Goal: Task Accomplishment & Management: Manage account settings

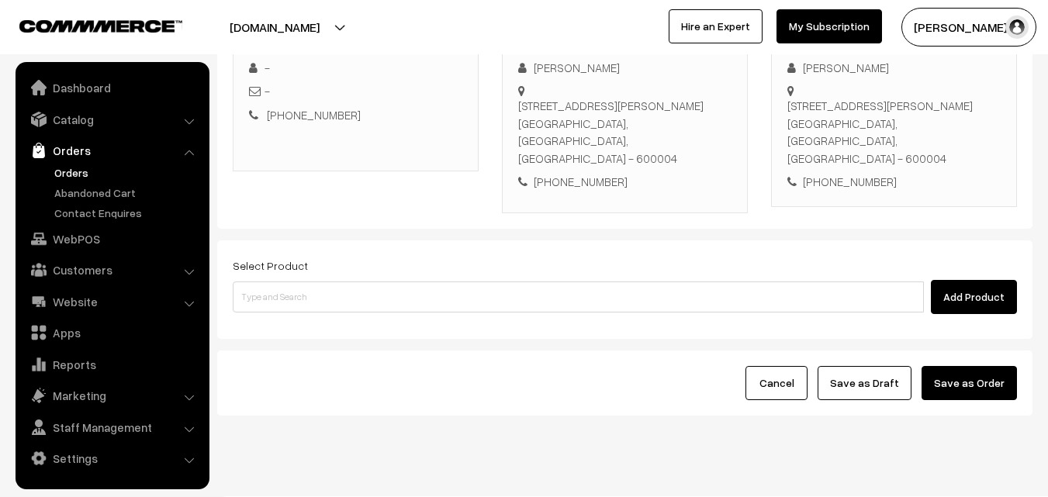
scroll to position [265, 0]
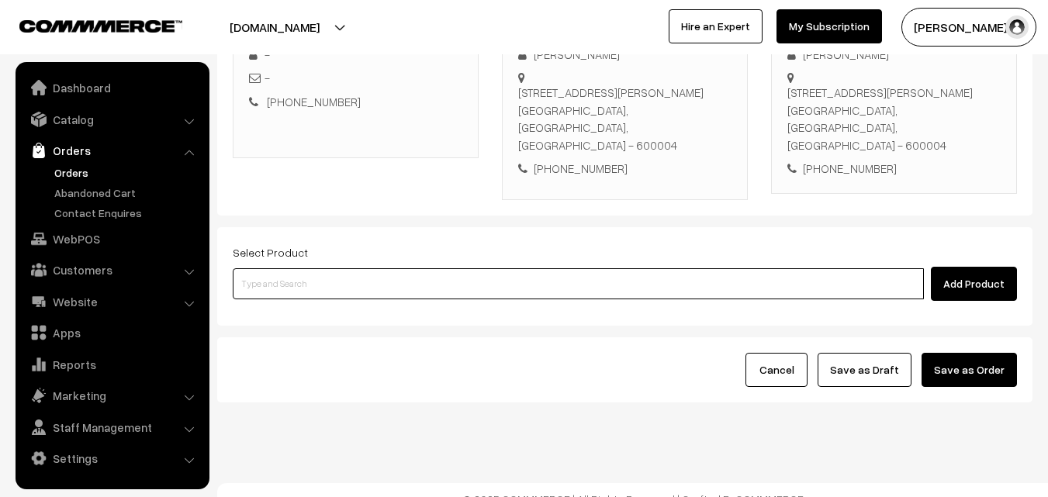
click at [535, 269] on input at bounding box center [578, 284] width 691 height 31
click at [532, 269] on input at bounding box center [578, 284] width 691 height 31
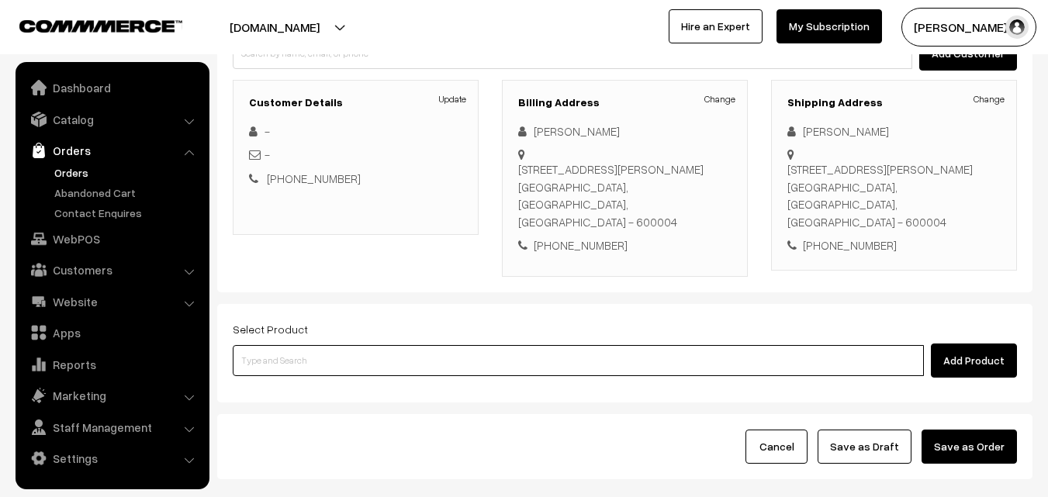
scroll to position [188, 0]
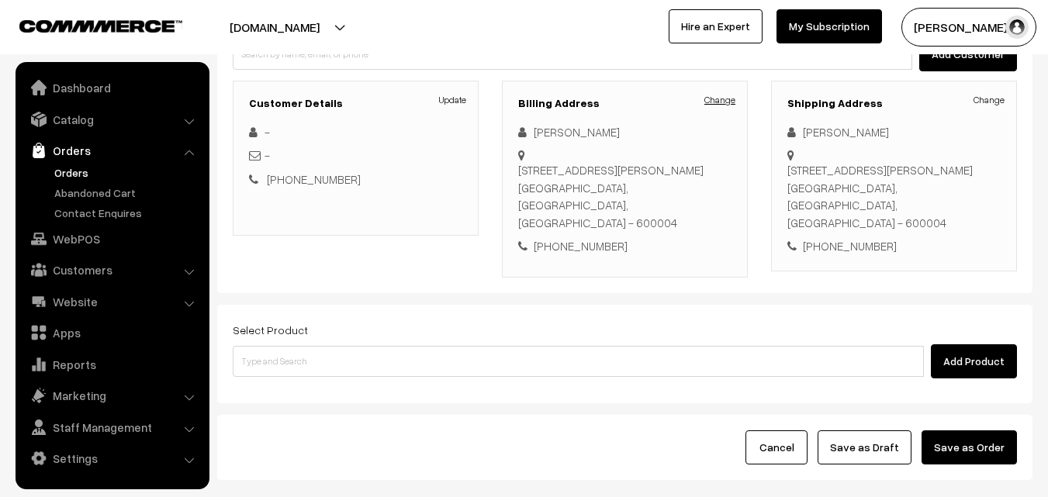
click at [729, 103] on link "Change" at bounding box center [720, 100] width 31 height 14
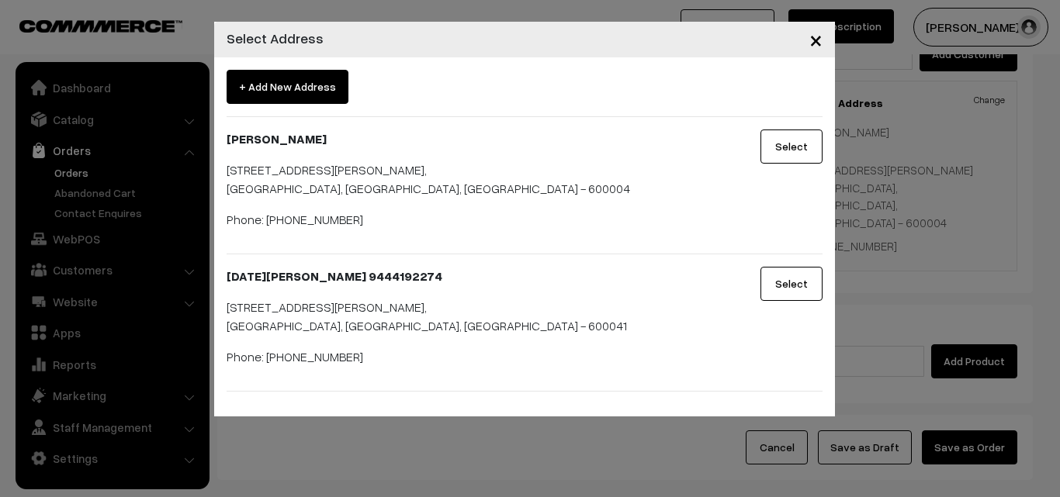
click at [786, 154] on button "Select" at bounding box center [792, 147] width 62 height 34
click at [0, 0] on div at bounding box center [0, 0] width 0 height 0
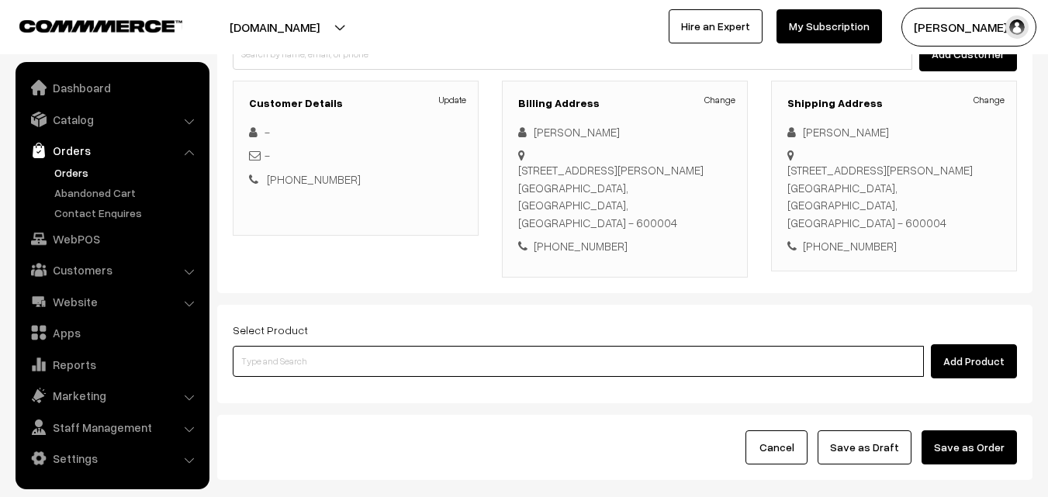
click at [423, 354] on input at bounding box center [578, 361] width 691 height 31
click at [407, 346] on input at bounding box center [578, 361] width 691 height 31
type input "i"
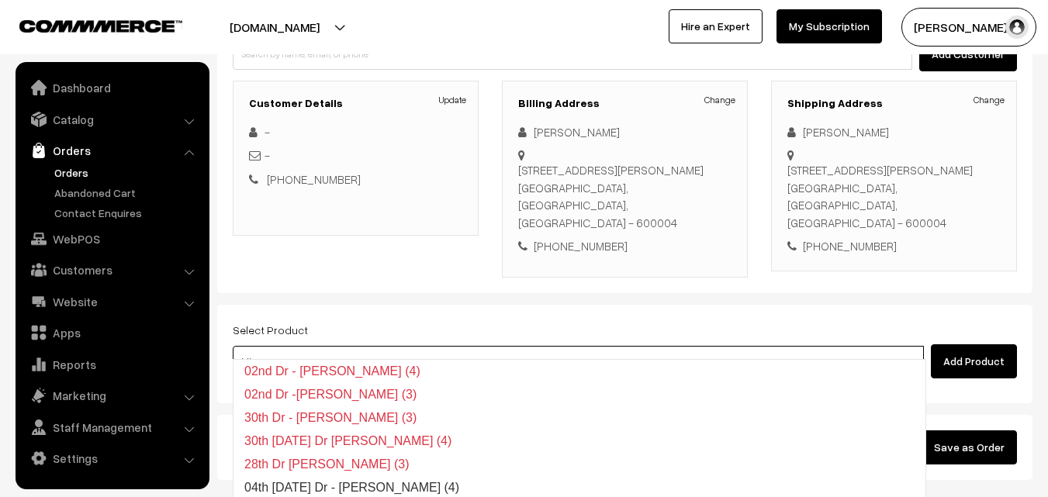
type input "04th Wednesday Dr - Idiyappam (4)"
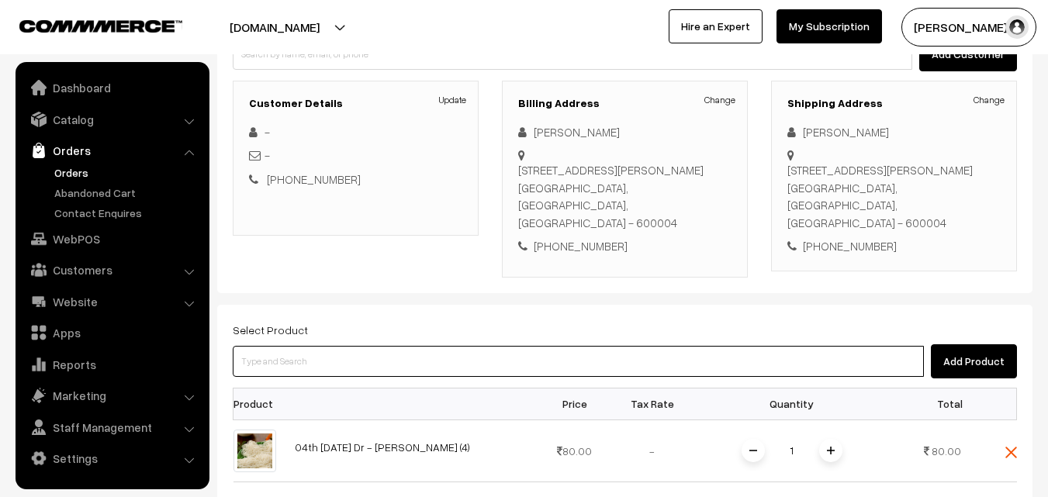
click at [411, 346] on input at bounding box center [578, 361] width 691 height 31
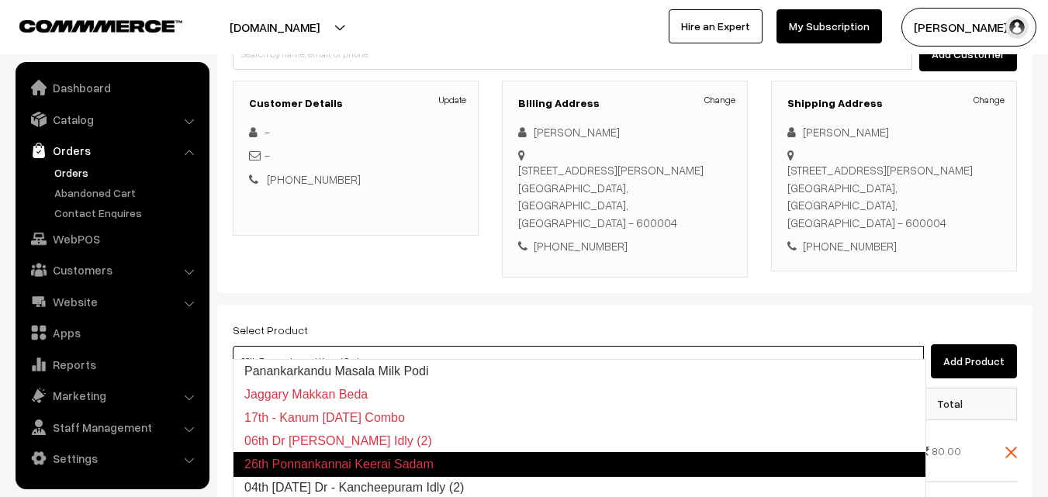
type input "04th Saturday Dr - Kancheepuram Idly (2)"
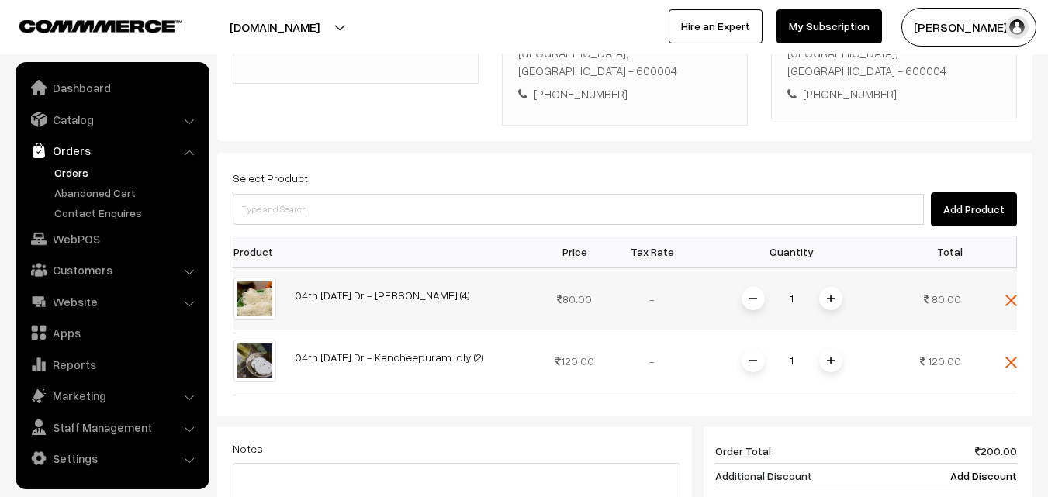
scroll to position [653, 0]
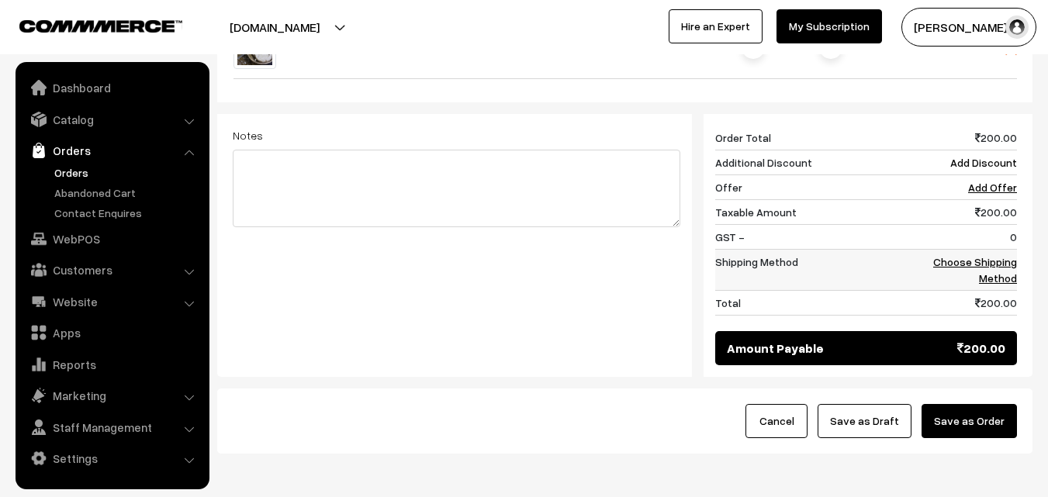
click at [1002, 255] on link "Choose Shipping Method" at bounding box center [976, 269] width 84 height 29
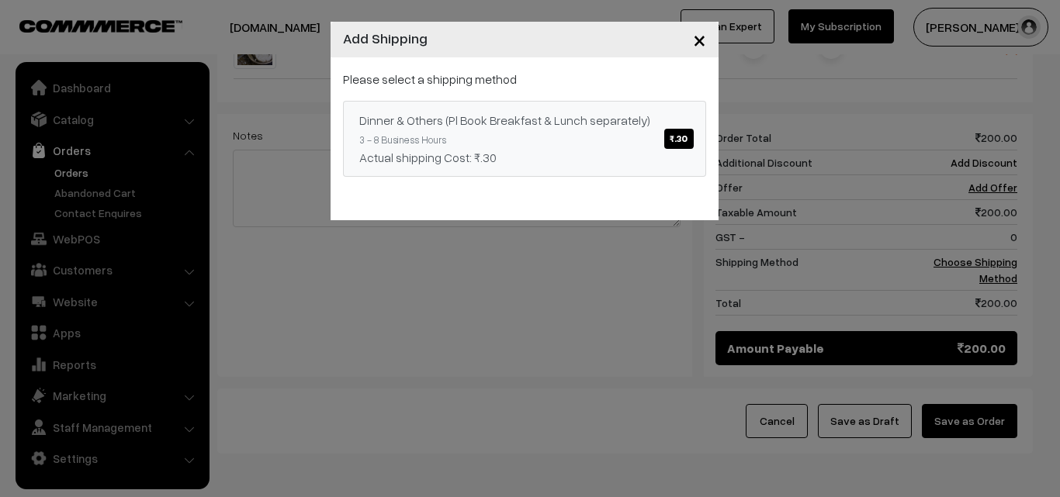
click at [645, 143] on link "Dinner & Others (Pl Book Breakfast & Lunch separately) ₹.30 3 - 8 Business Hour…" at bounding box center [524, 139] width 363 height 76
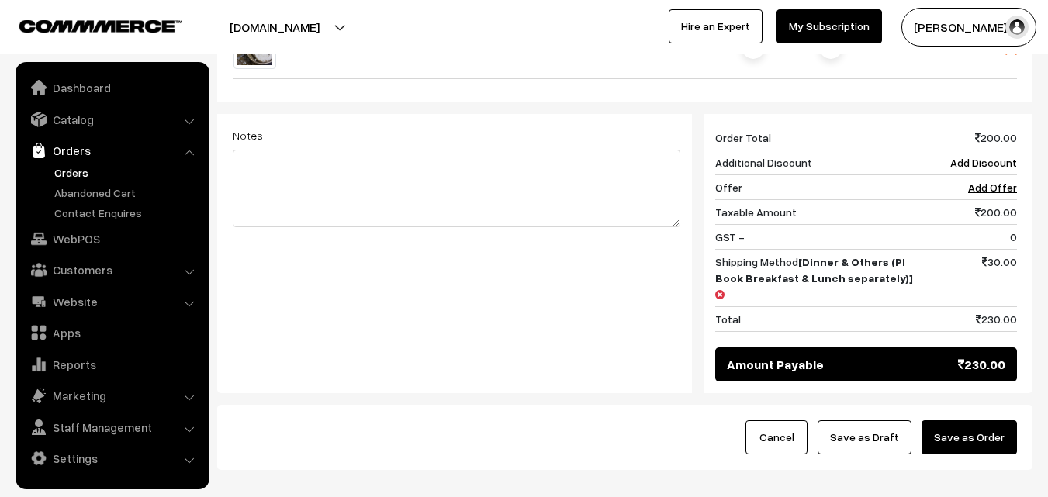
scroll to position [549, 0]
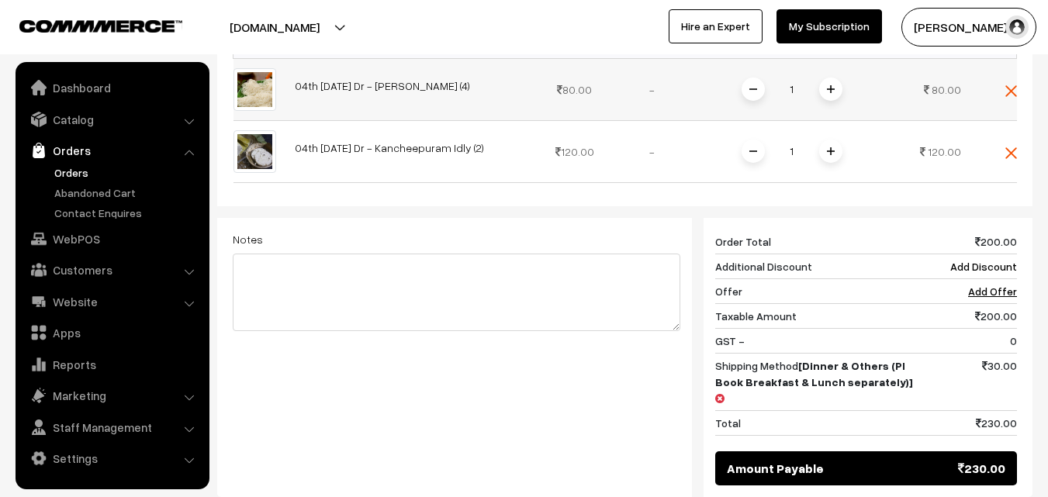
click at [834, 85] on img at bounding box center [831, 89] width 8 height 8
click at [831, 85] on img at bounding box center [831, 89] width 8 height 8
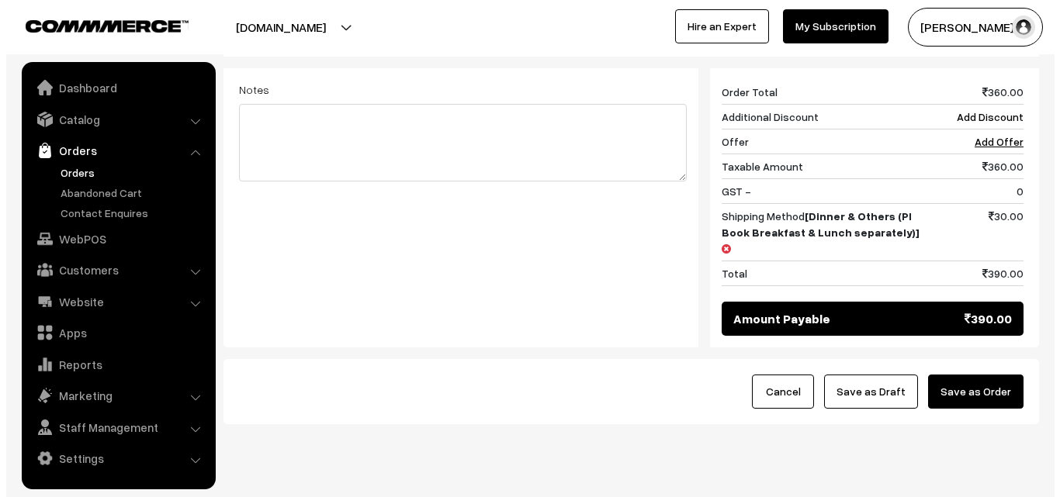
scroll to position [705, 0]
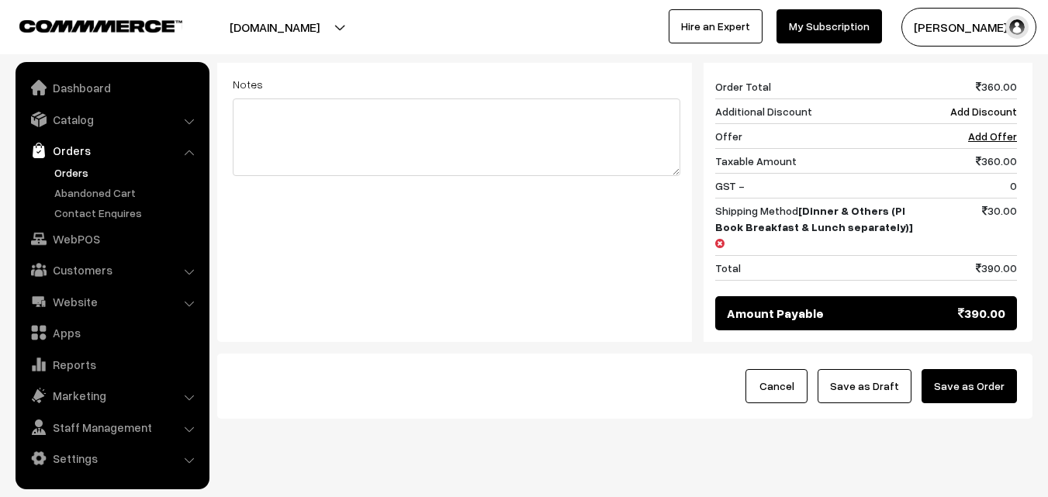
click at [983, 369] on button "Save as Order" at bounding box center [969, 386] width 95 height 34
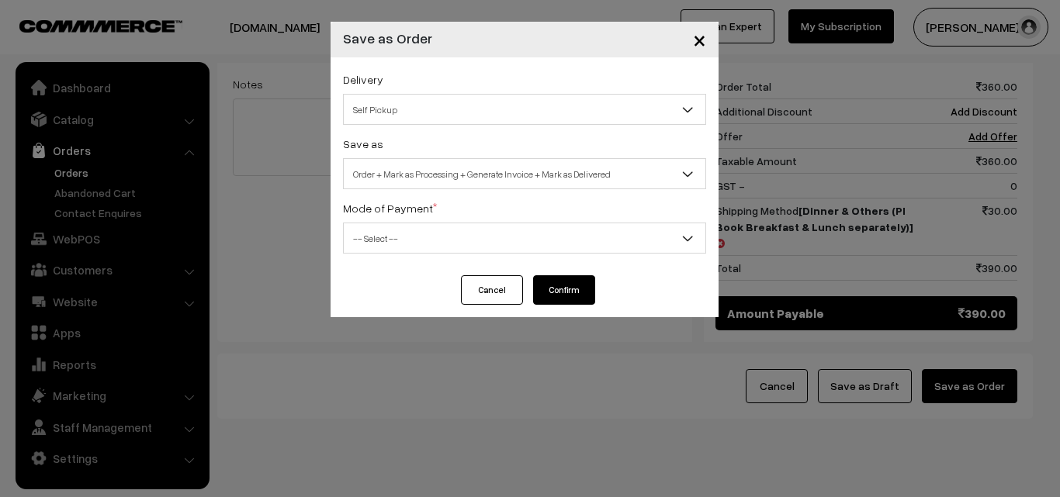
click at [553, 164] on span "Order + Mark as Processing + Generate Invoice + Mark as Delivered" at bounding box center [525, 174] width 362 height 27
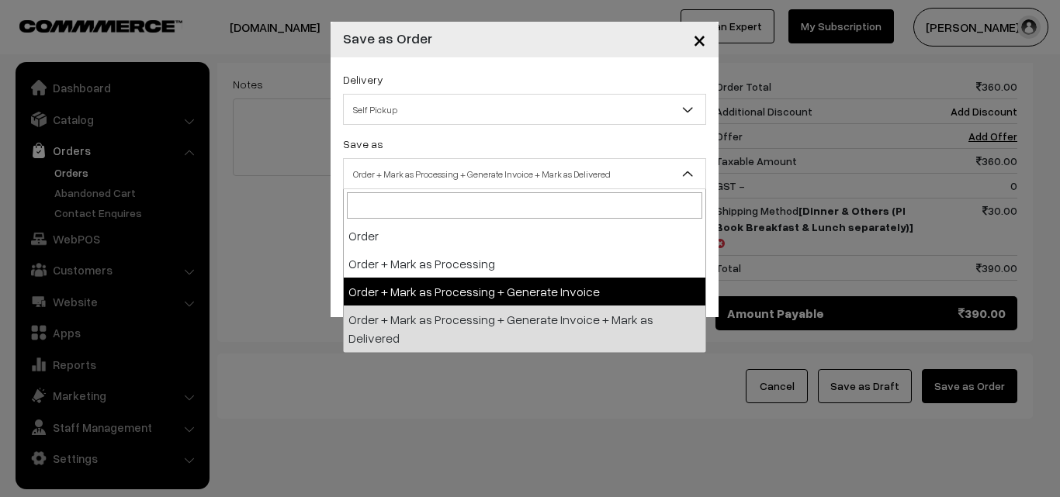
select select "3"
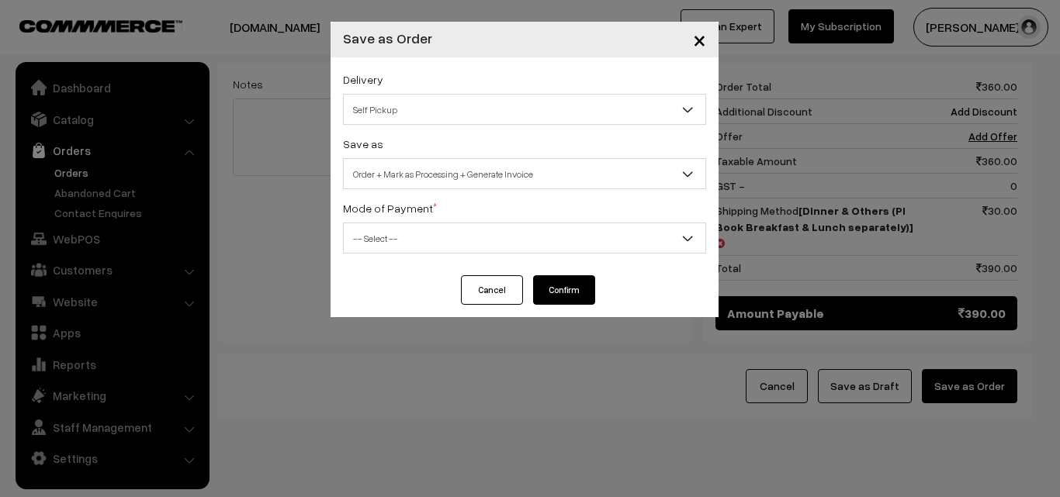
click at [359, 239] on span "-- Select --" at bounding box center [525, 238] width 362 height 27
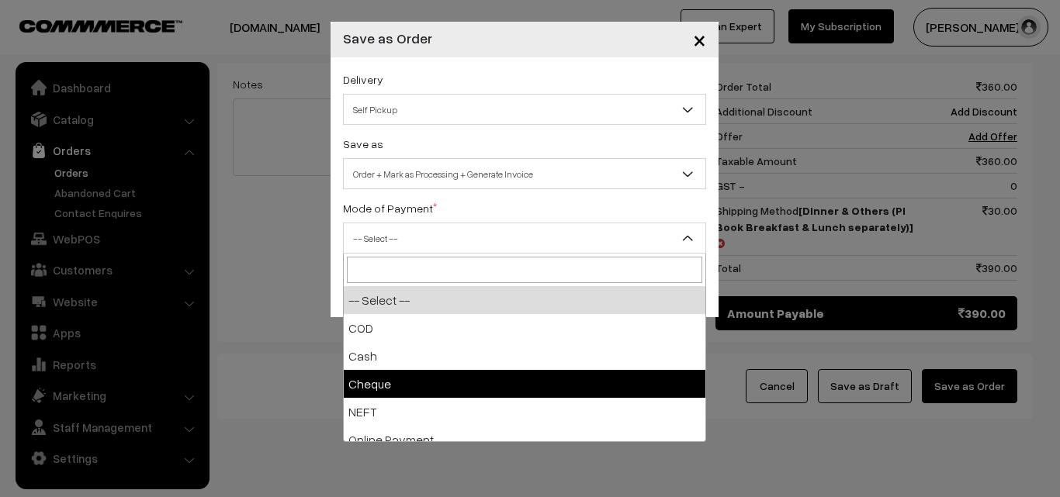
select select "2"
checkbox input "true"
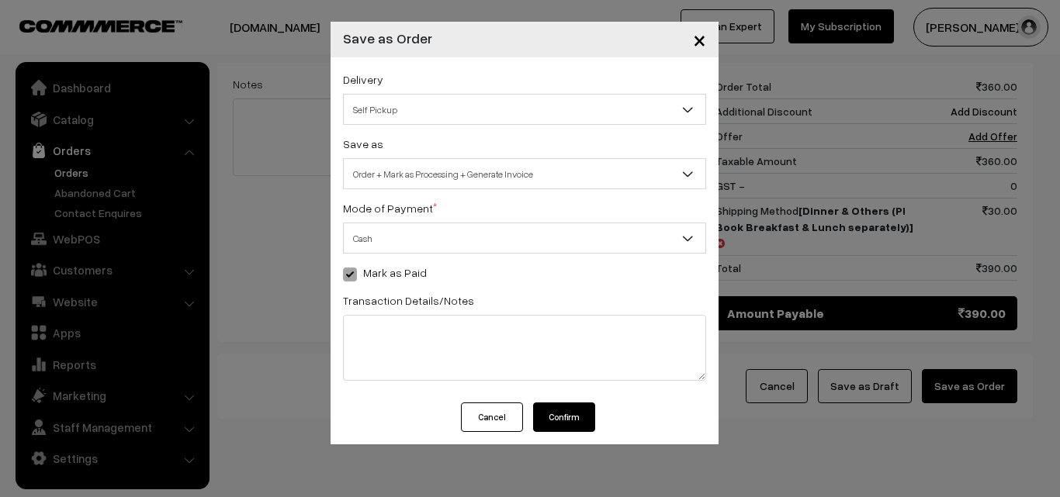
click at [580, 408] on button "Confirm" at bounding box center [564, 417] width 62 height 29
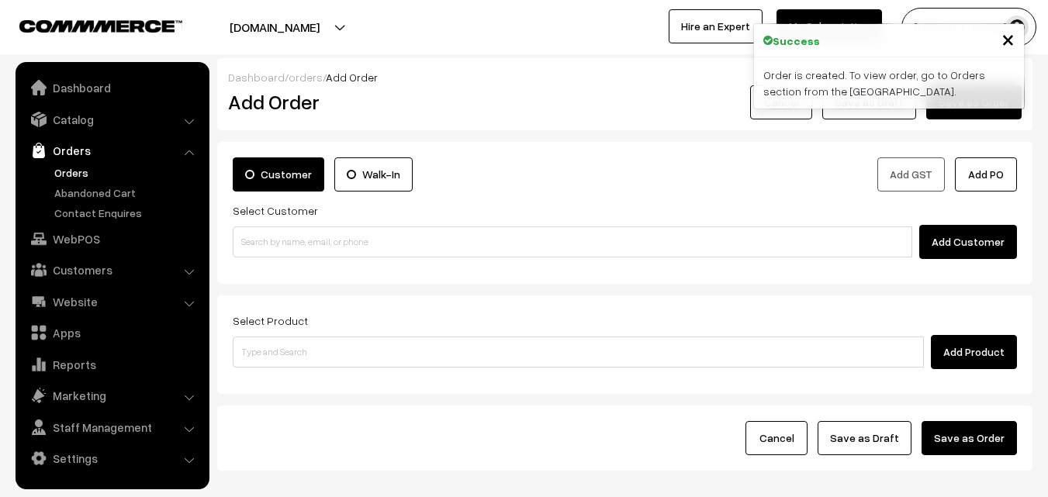
click at [92, 172] on link "Orders" at bounding box center [127, 173] width 154 height 16
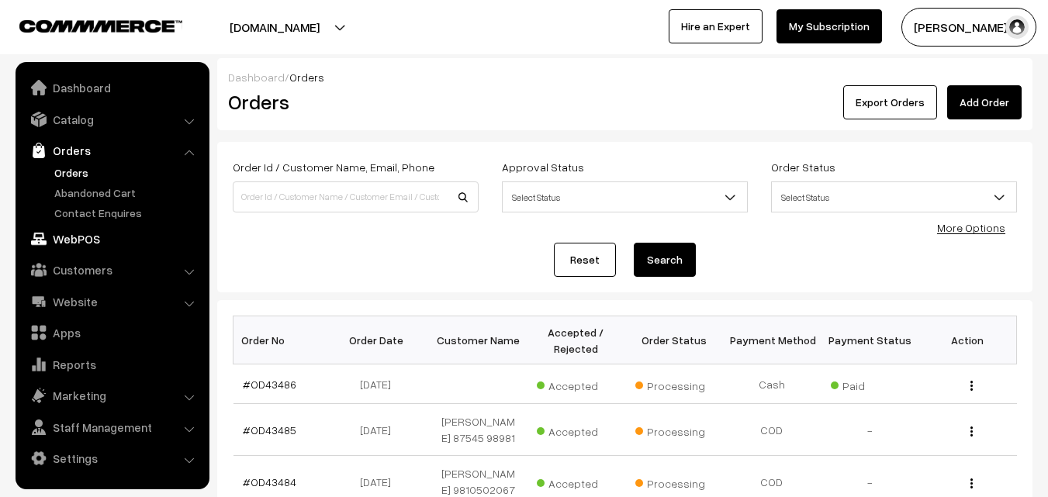
click at [91, 234] on link "WebPOS" at bounding box center [111, 239] width 185 height 28
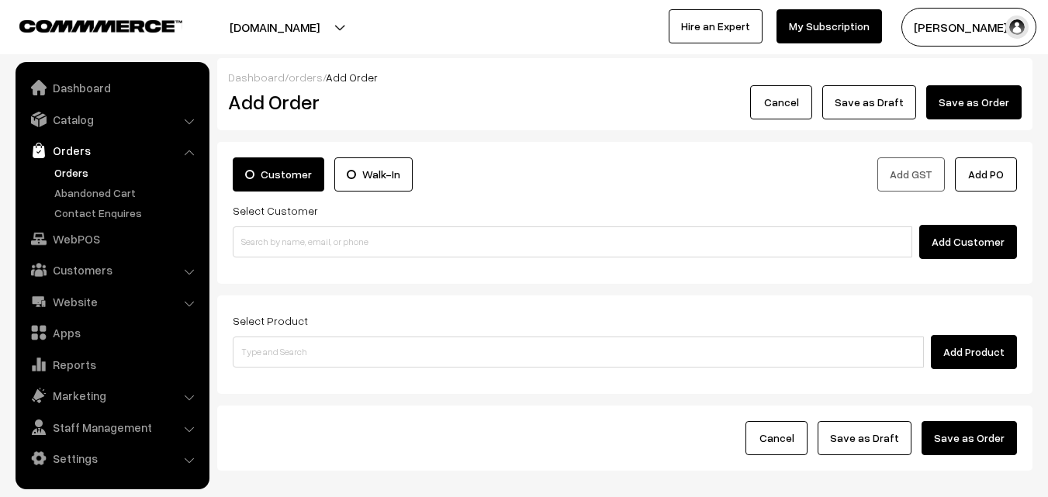
click at [93, 168] on link "Orders" at bounding box center [127, 173] width 154 height 16
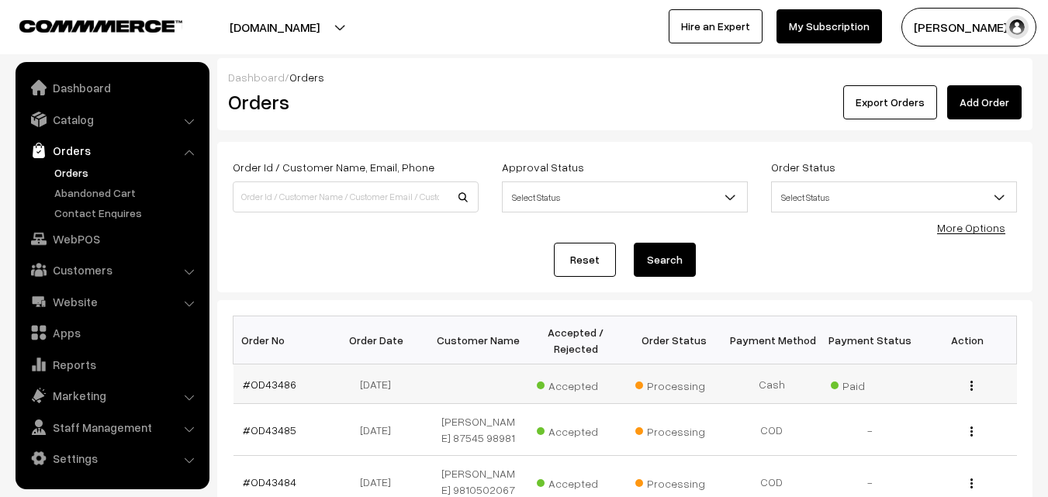
click at [278, 373] on td "#OD43486" at bounding box center [283, 385] width 98 height 40
click at [284, 388] on link "#OD43486" at bounding box center [270, 384] width 54 height 13
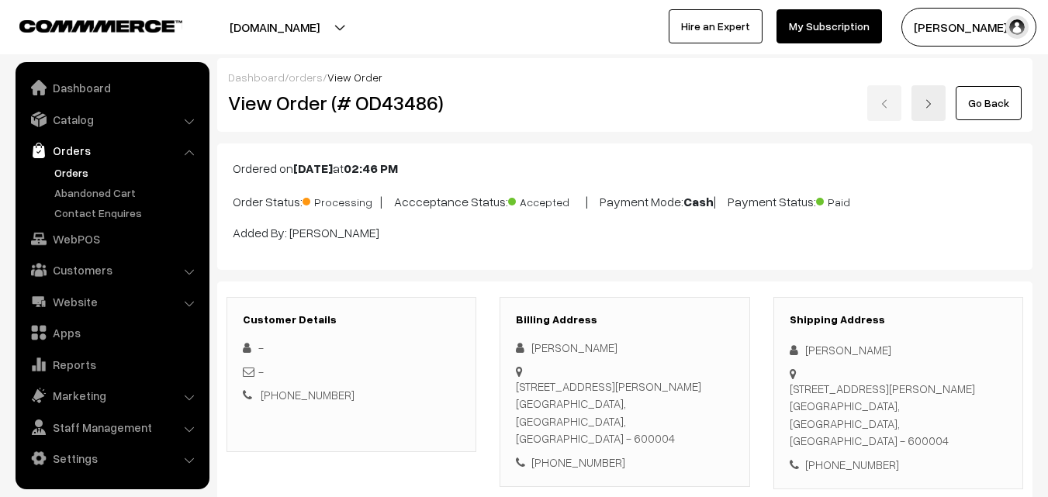
click at [536, 113] on div "View Order (# OD43486) Go Back" at bounding box center [625, 103] width 817 height 36
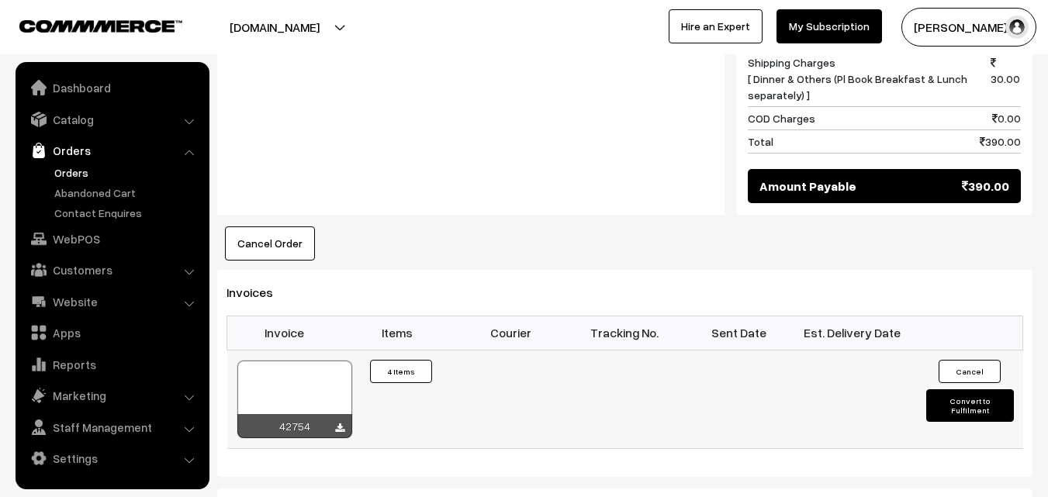
scroll to position [931, 0]
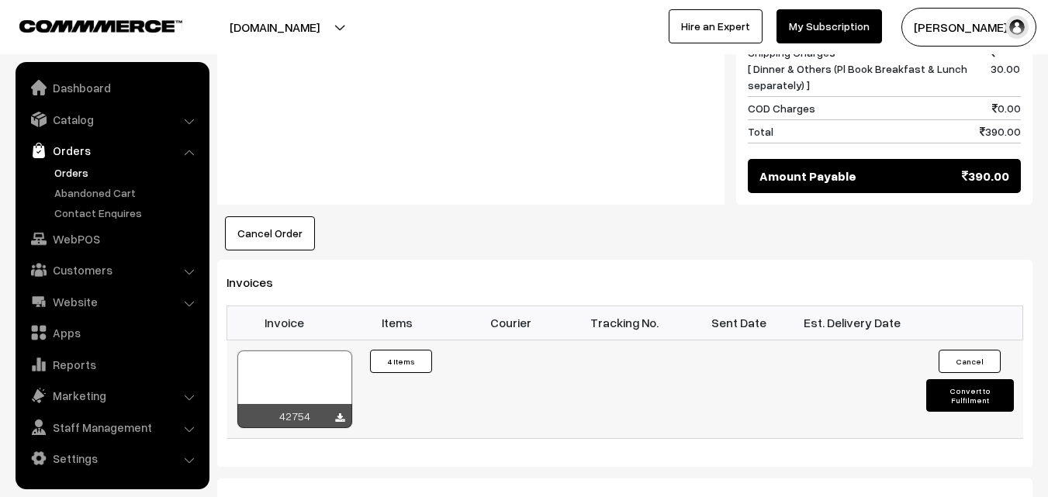
click at [317, 351] on div at bounding box center [294, 390] width 115 height 78
click at [78, 169] on link "Orders" at bounding box center [127, 173] width 154 height 16
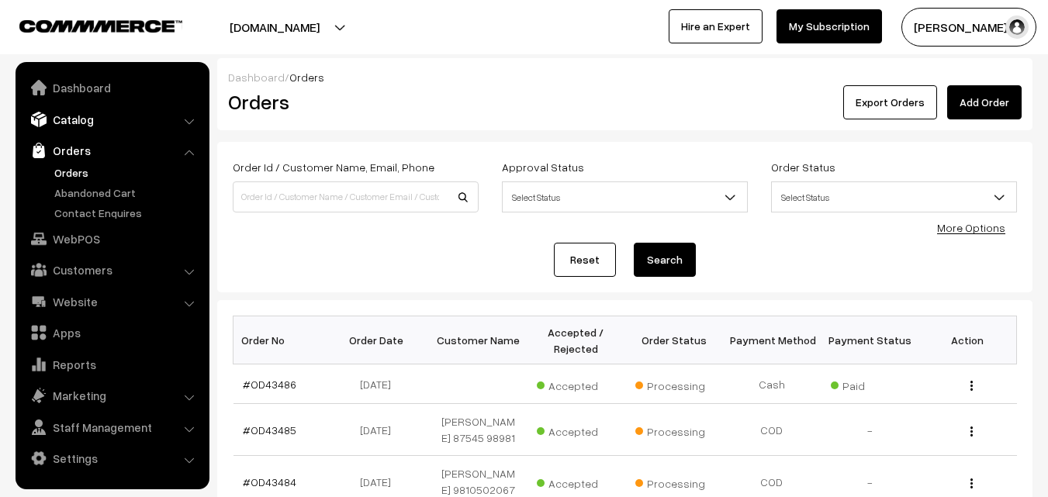
click at [88, 116] on link "Catalog" at bounding box center [111, 120] width 185 height 28
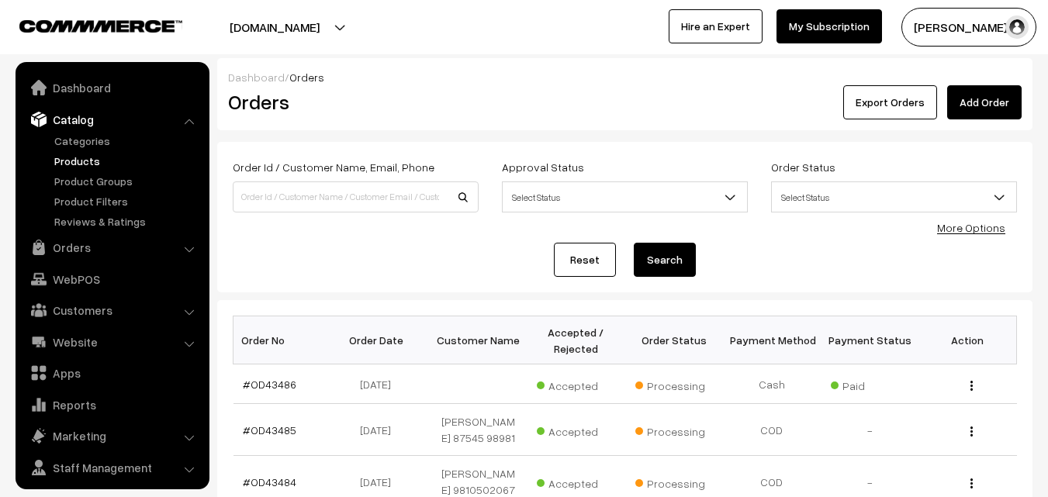
click at [79, 159] on link "Products" at bounding box center [127, 161] width 154 height 16
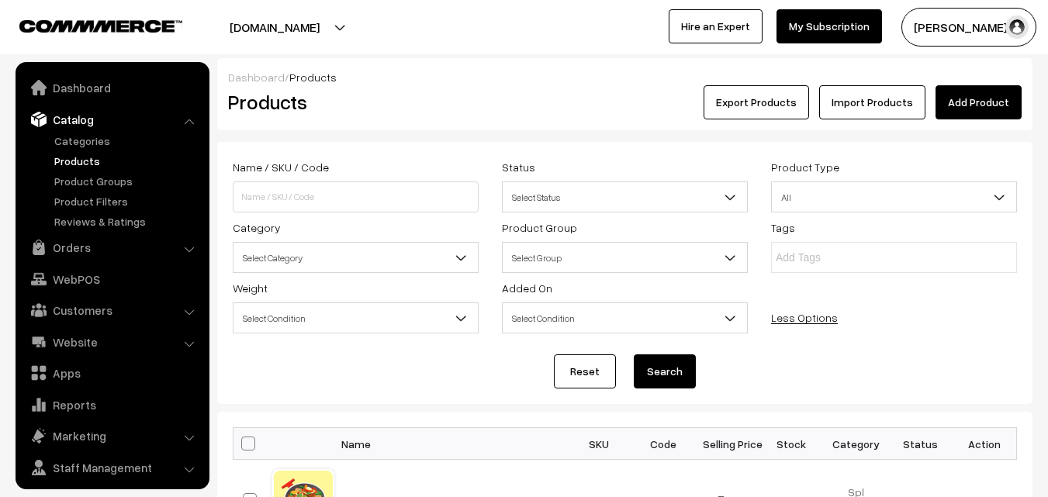
scroll to position [39, 0]
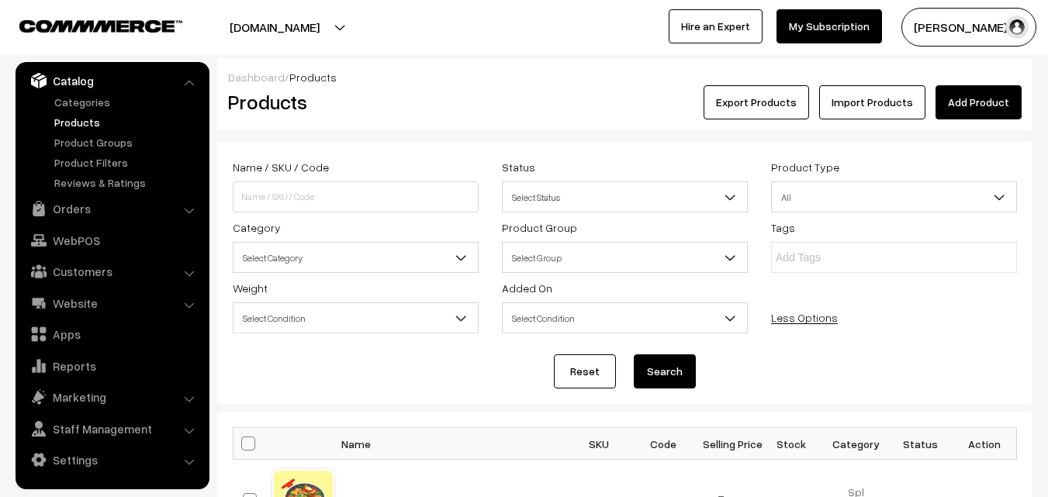
click at [345, 258] on span "Select Category" at bounding box center [356, 257] width 244 height 27
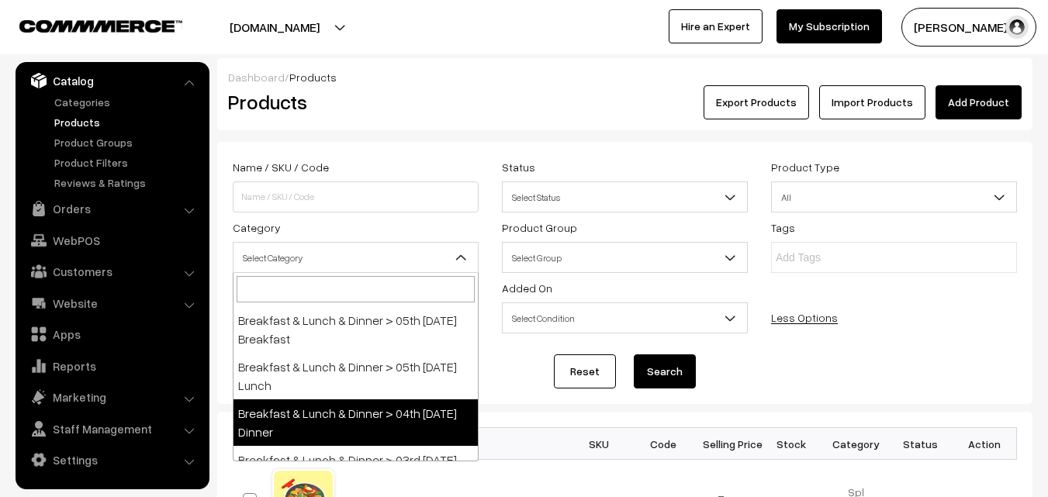
scroll to position [388, 0]
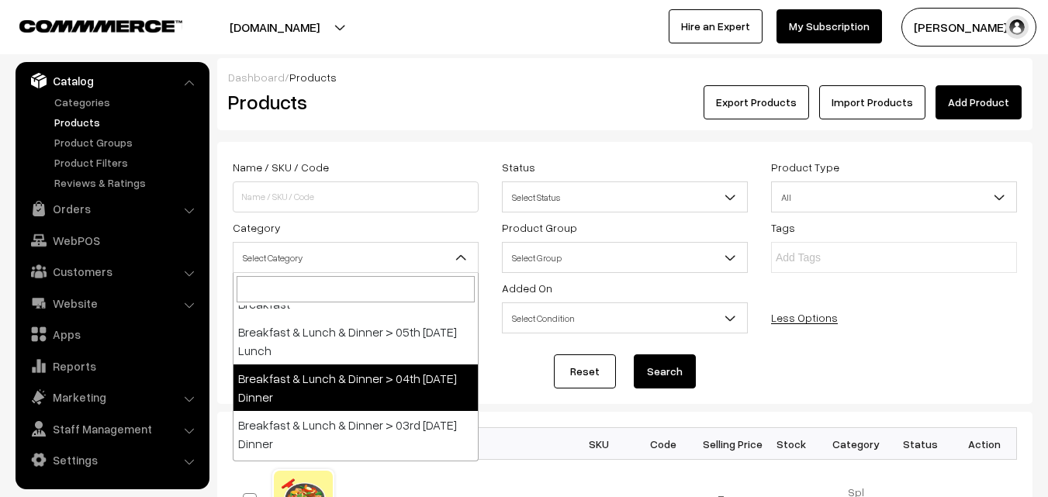
select select "96"
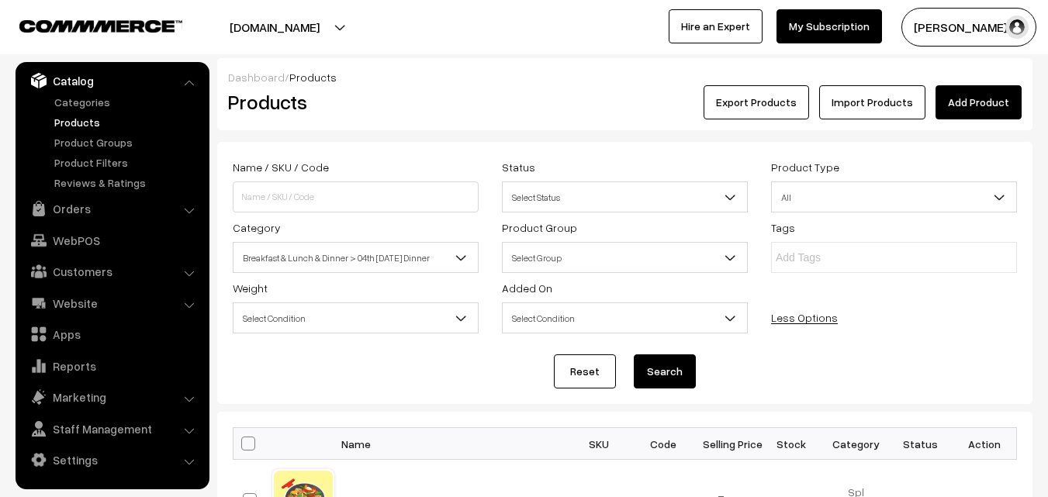
click at [663, 369] on button "Search" at bounding box center [665, 372] width 62 height 34
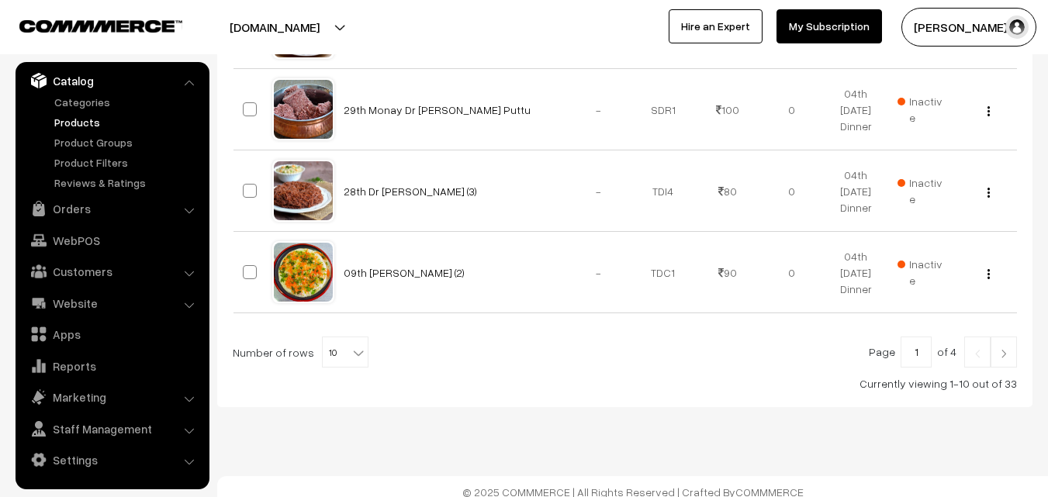
scroll to position [972, 0]
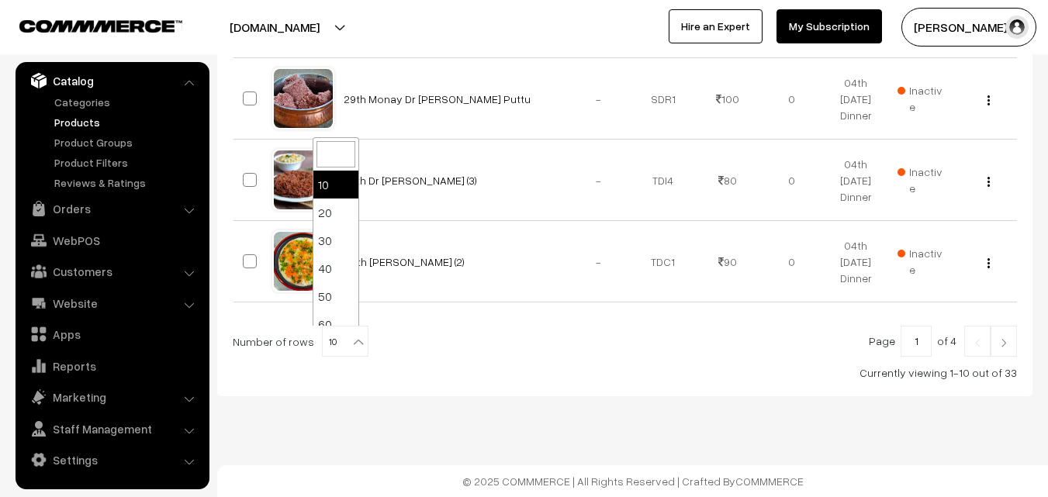
click at [351, 343] on b at bounding box center [359, 342] width 16 height 16
select select "100"
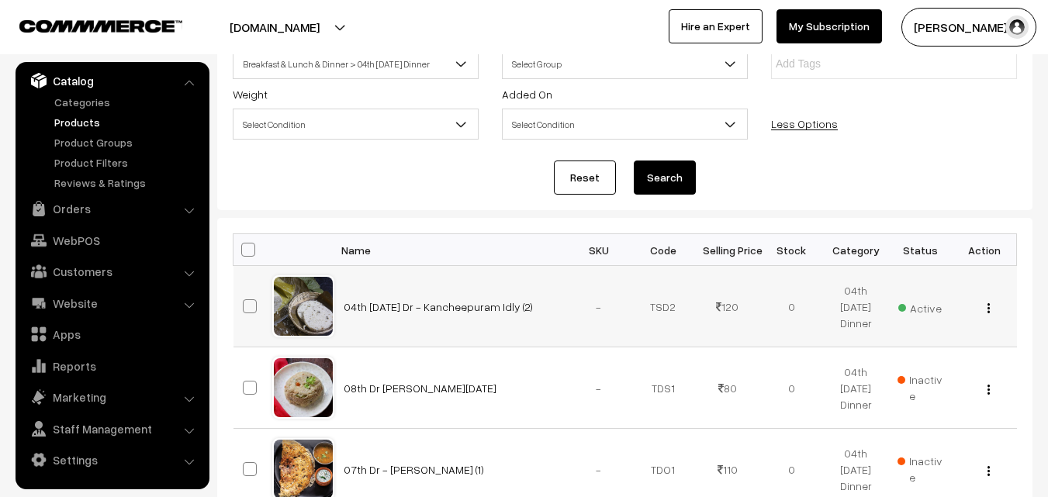
scroll to position [233, 0]
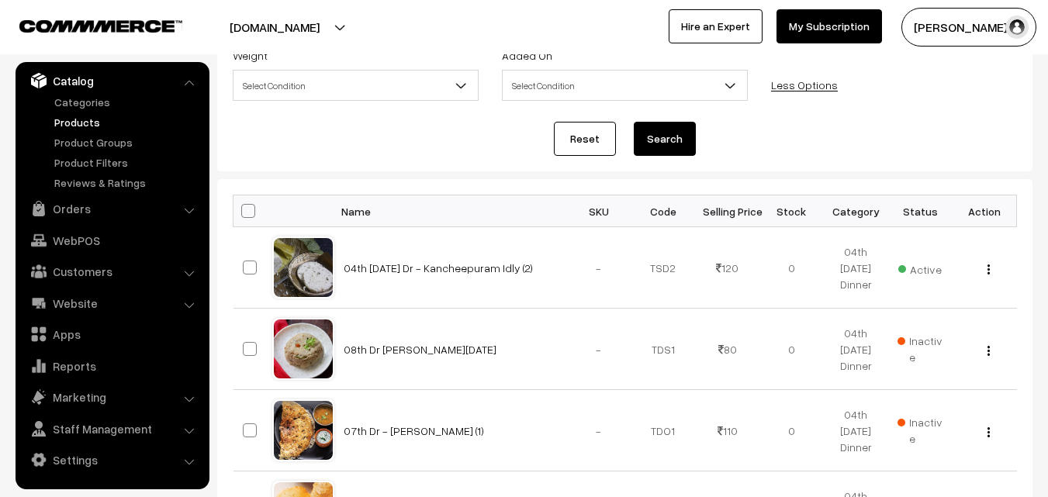
click at [246, 208] on span at bounding box center [248, 211] width 14 height 14
click at [244, 208] on input "checkbox" at bounding box center [239, 211] width 10 height 10
checkbox input "true"
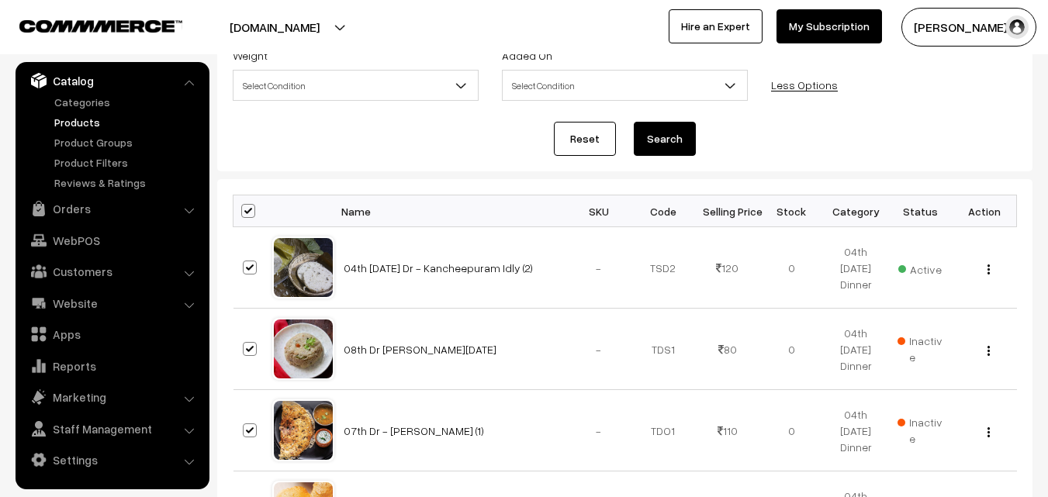
checkbox input "true"
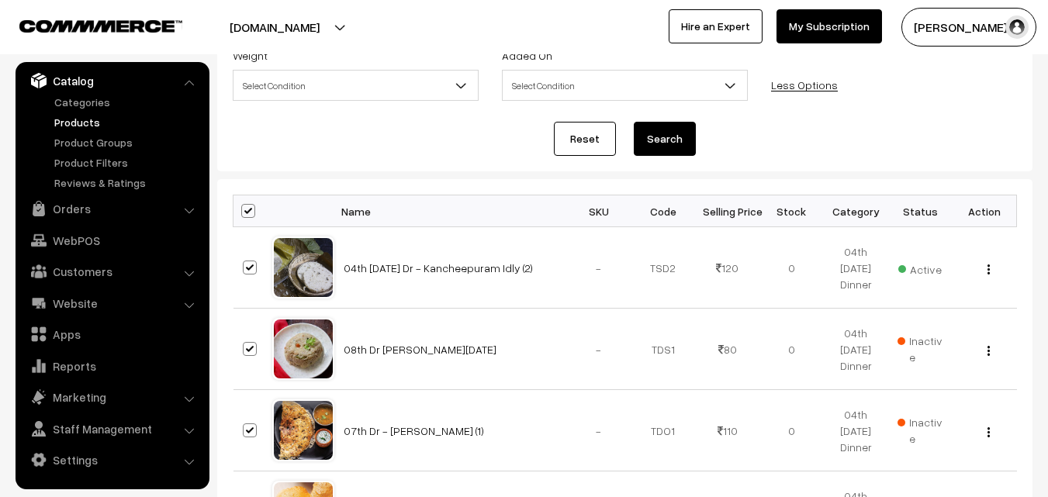
checkbox input "true"
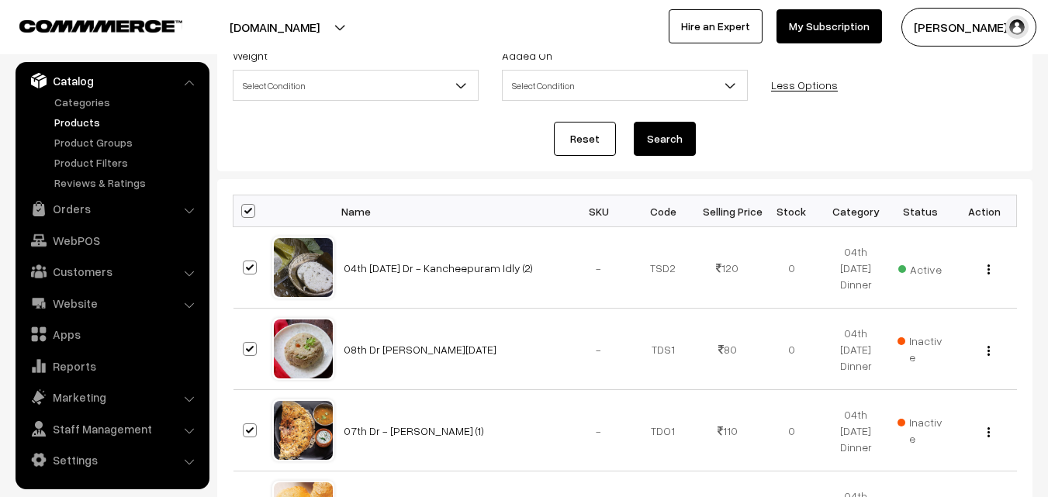
checkbox input "true"
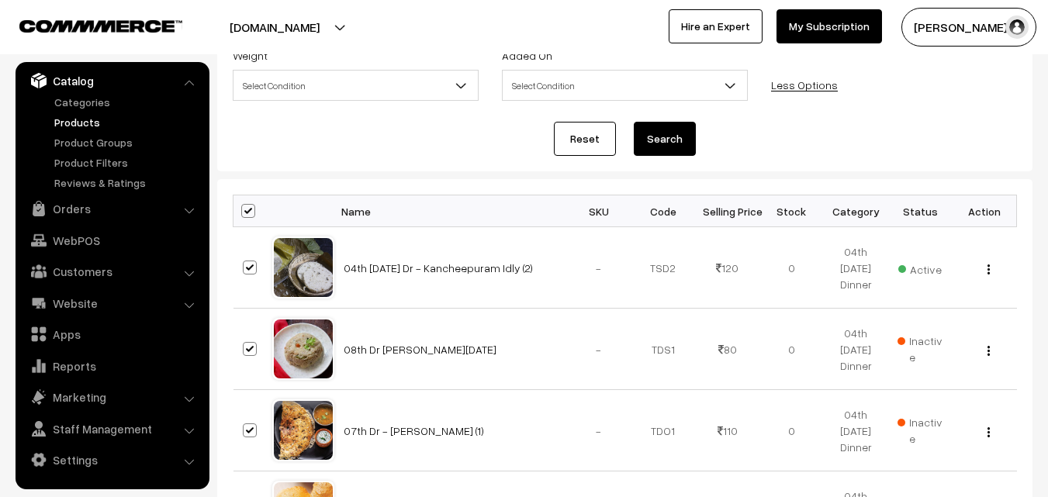
checkbox input "true"
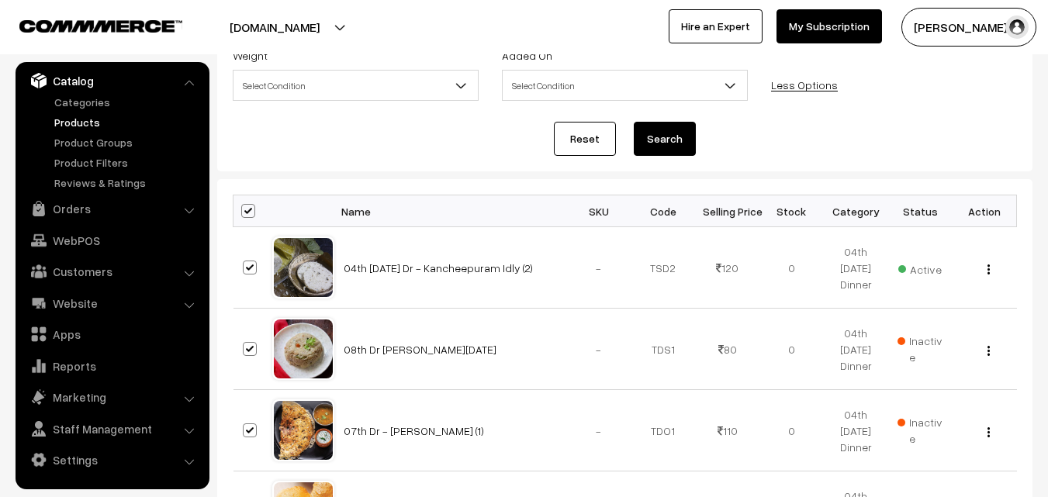
checkbox input "true"
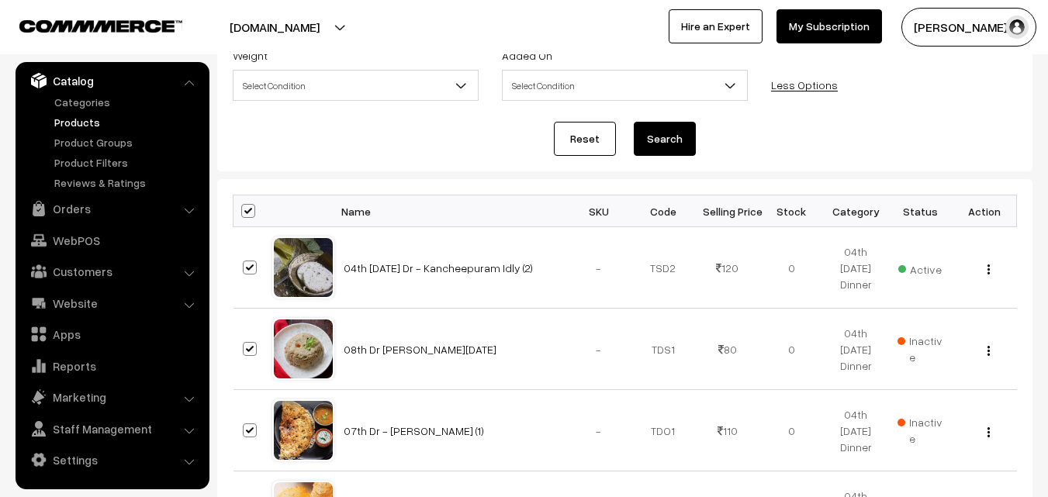
checkbox input "true"
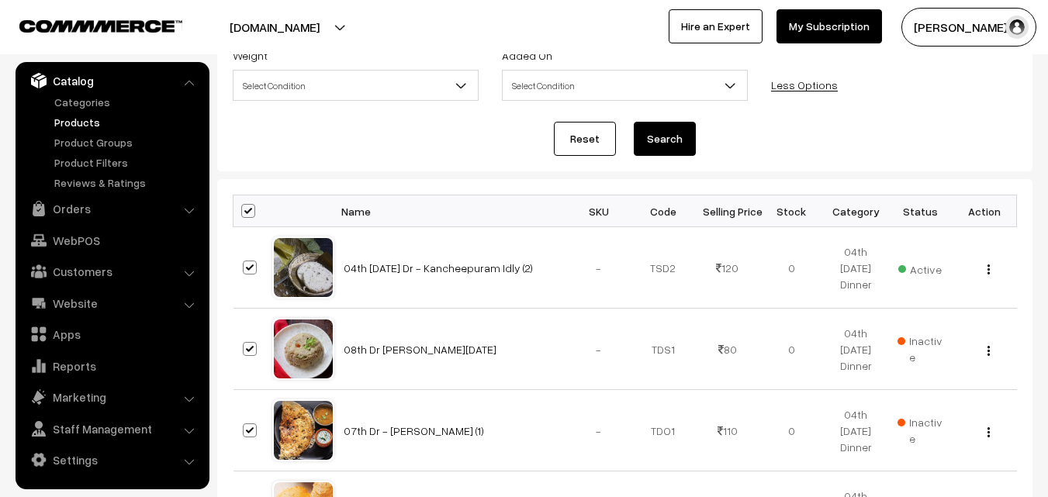
checkbox input "true"
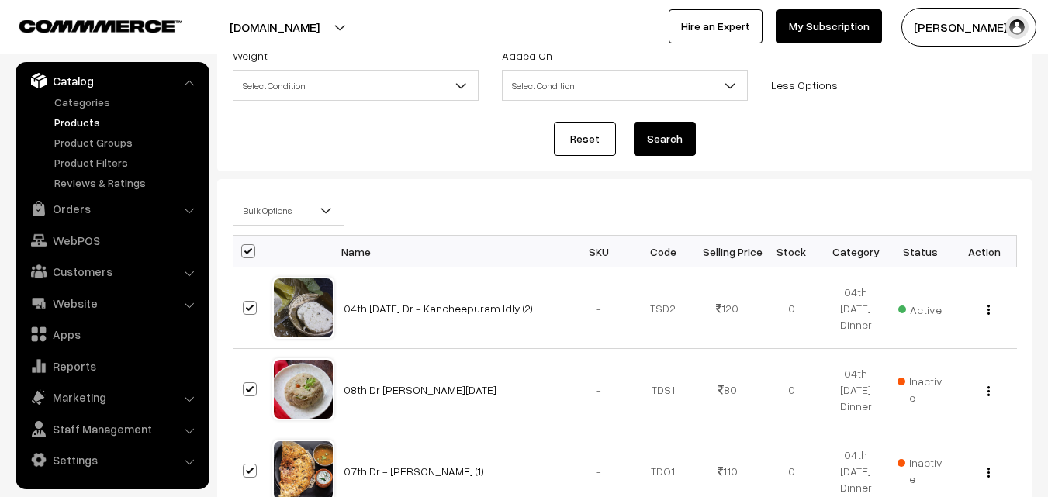
click at [296, 210] on span "Bulk Options" at bounding box center [289, 210] width 110 height 27
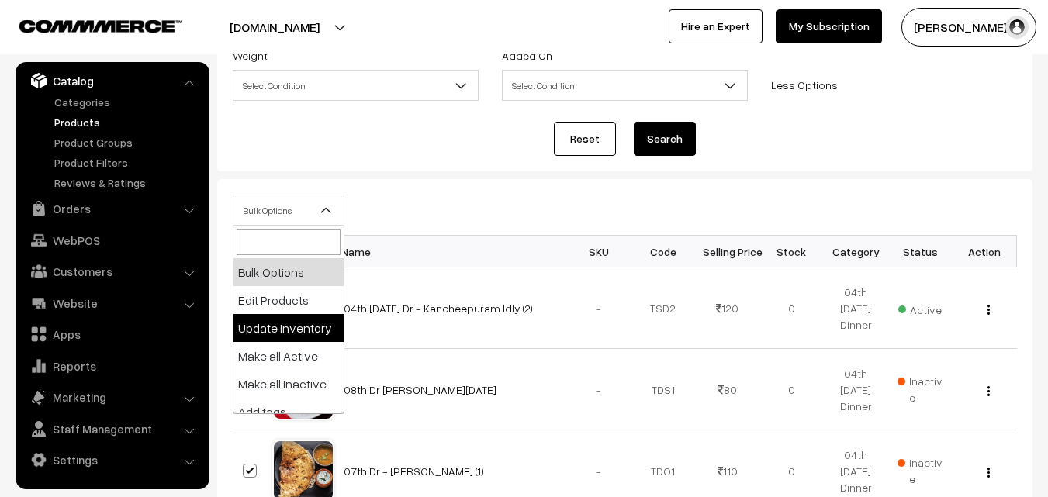
select select "editProduct"
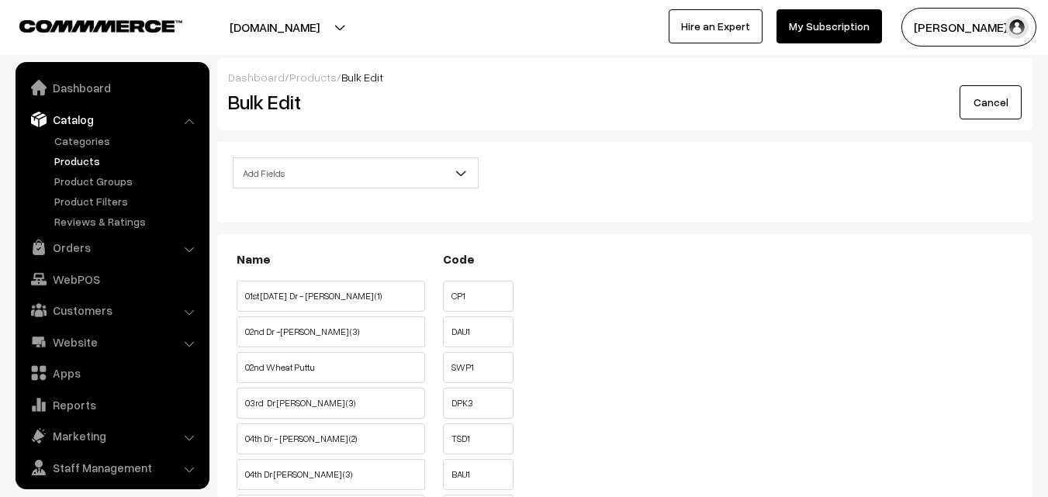
scroll to position [39, 0]
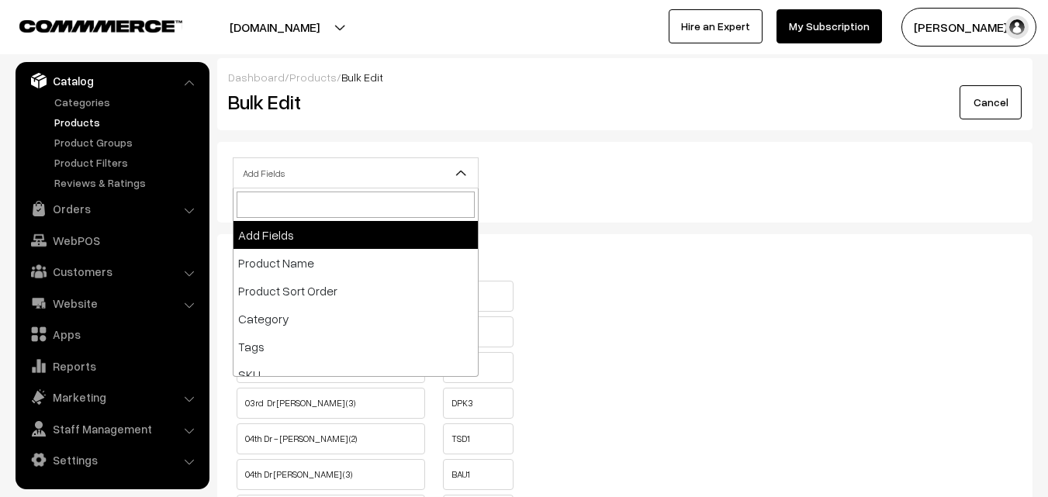
click at [302, 175] on span "Add Fields" at bounding box center [356, 173] width 244 height 27
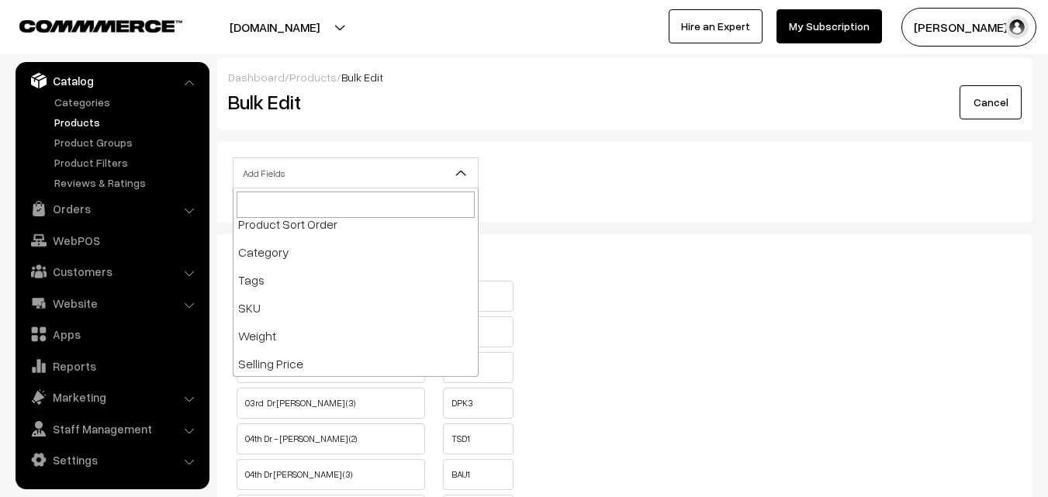
scroll to position [155, 0]
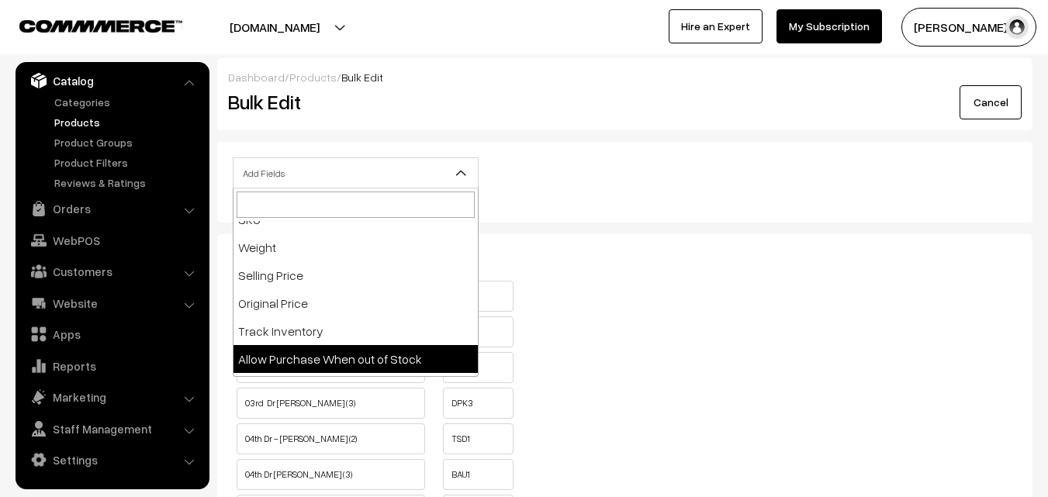
select select "allow-purchase"
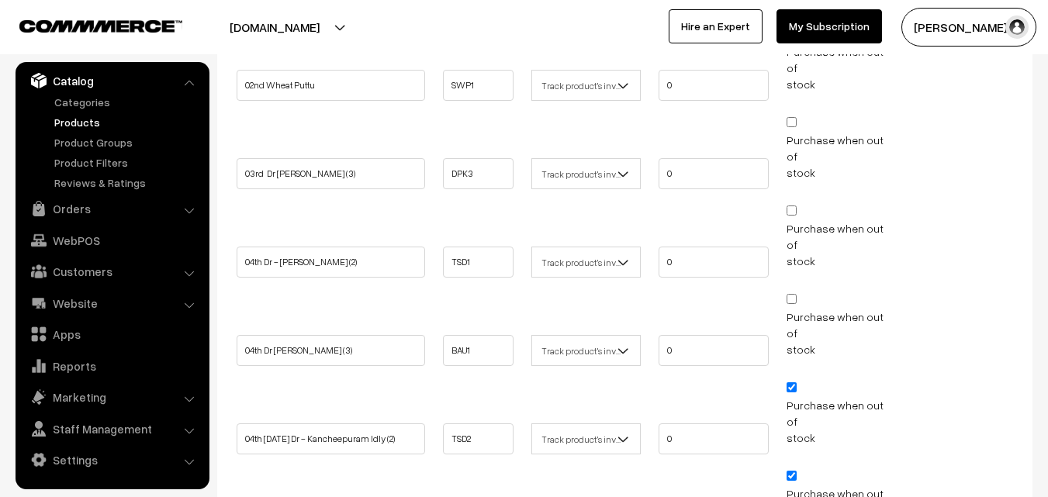
scroll to position [621, 0]
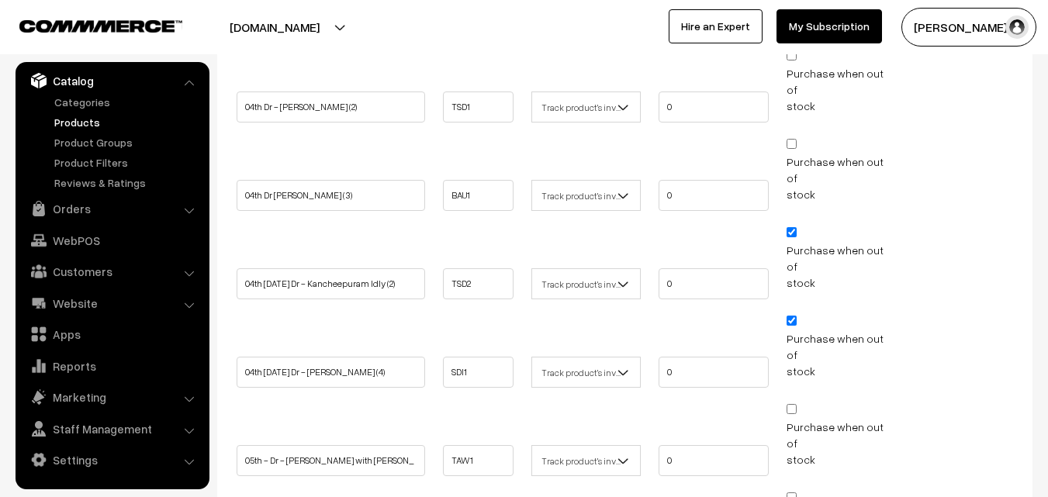
click at [789, 227] on input "Purchase when out of stock" at bounding box center [792, 232] width 10 height 10
checkbox input "false"
click at [793, 316] on input "Purchase when out of stock" at bounding box center [792, 321] width 10 height 10
checkbox input "false"
click at [117, 207] on link "Orders" at bounding box center [111, 209] width 185 height 28
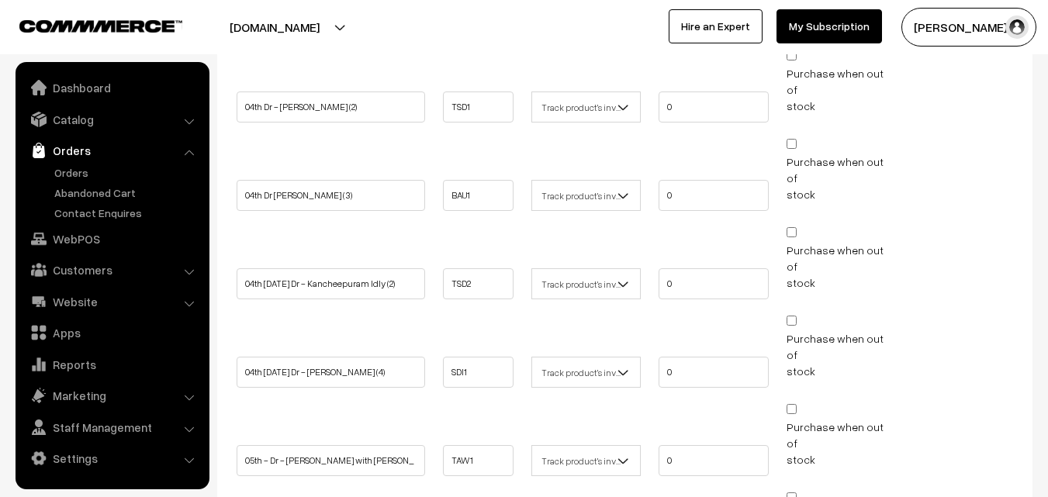
scroll to position [0, 0]
click at [77, 174] on link "Orders" at bounding box center [127, 173] width 154 height 16
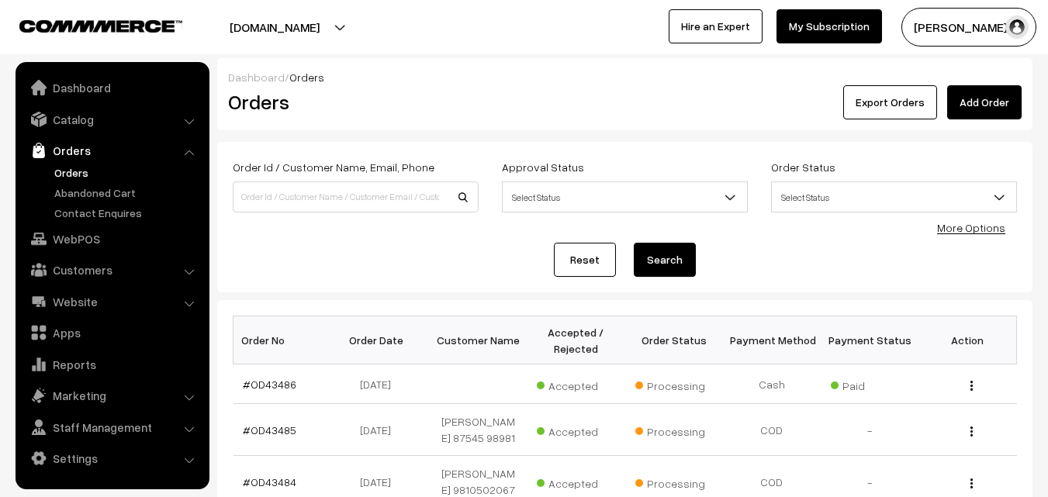
click at [70, 173] on link "Orders" at bounding box center [127, 173] width 154 height 16
click at [68, 158] on link "Orders" at bounding box center [111, 151] width 185 height 28
click at [68, 170] on link "Orders" at bounding box center [127, 173] width 154 height 16
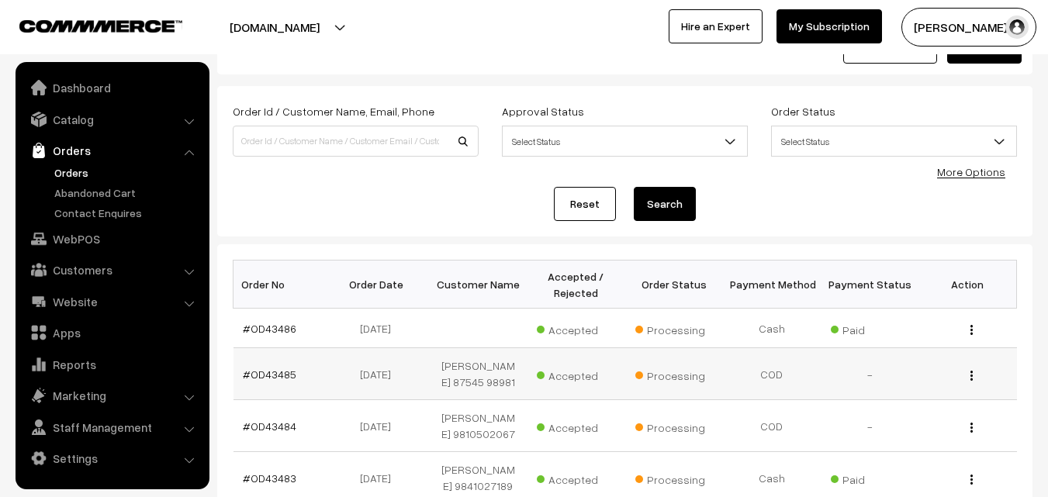
scroll to position [78, 0]
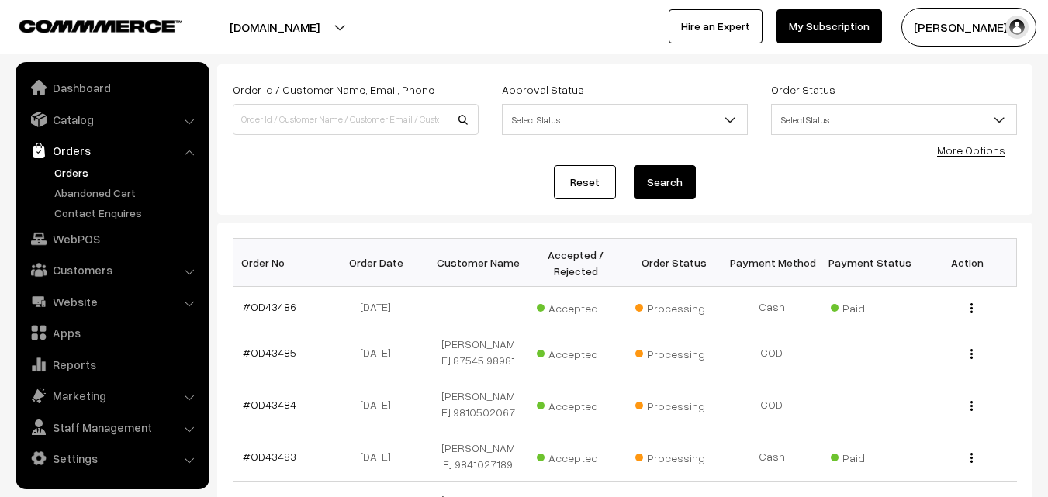
click at [75, 172] on link "Orders" at bounding box center [127, 173] width 154 height 16
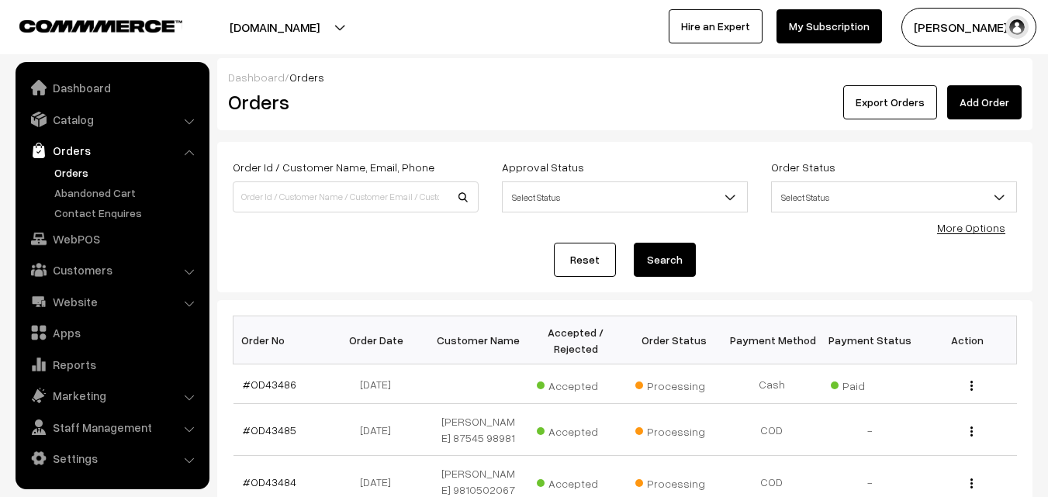
click at [85, 167] on link "Orders" at bounding box center [127, 173] width 154 height 16
click at [56, 170] on link "Orders" at bounding box center [127, 173] width 154 height 16
